Goal: Task Accomplishment & Management: Use online tool/utility

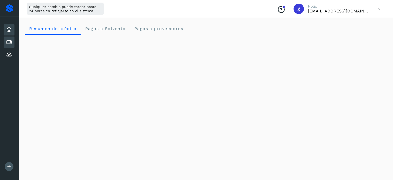
click at [8, 44] on icon at bounding box center [9, 42] width 6 height 6
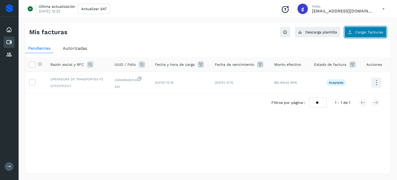
click at [376, 29] on button "Cargar facturas" at bounding box center [366, 32] width 42 height 11
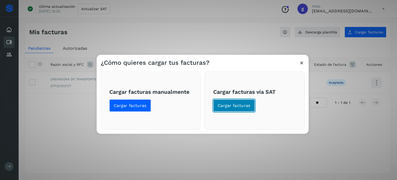
click at [239, 105] on span "Cargar facturas" at bounding box center [234, 105] width 33 height 6
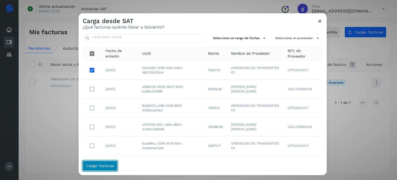
click at [105, 164] on span "Cargar facturas" at bounding box center [100, 166] width 28 height 4
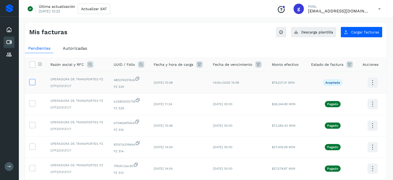
click at [30, 84] on icon at bounding box center [31, 81] width 5 height 5
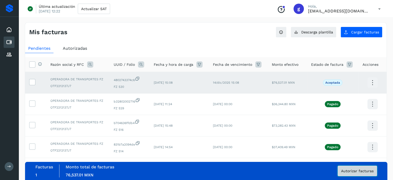
click at [368, 171] on span "Autorizar facturas" at bounding box center [357, 171] width 33 height 4
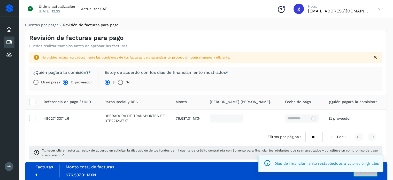
click at [362, 174] on button "Autorizar" at bounding box center [365, 170] width 23 height 10
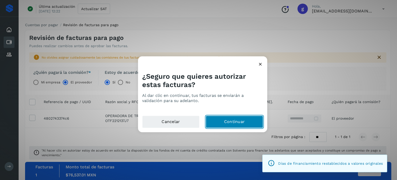
click at [242, 123] on button "Continuar" at bounding box center [234, 121] width 57 height 12
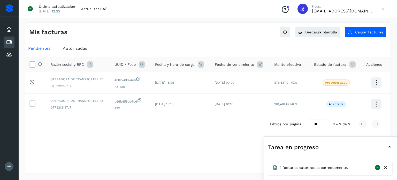
click at [385, 7] on icon at bounding box center [383, 9] width 11 height 11
click at [356, 34] on div "Cerrar sesión" at bounding box center [358, 33] width 62 height 10
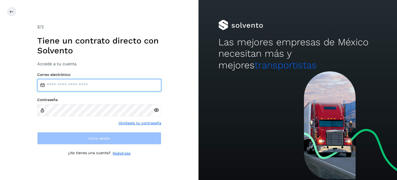
click at [80, 87] on input "email" at bounding box center [99, 85] width 124 height 12
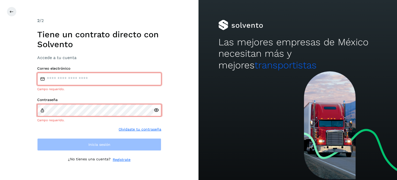
type input "**********"
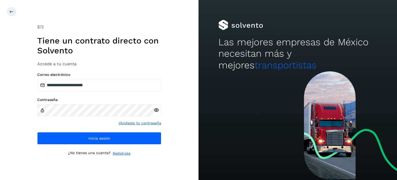
click at [155, 109] on icon at bounding box center [156, 109] width 5 height 5
